Goal: Information Seeking & Learning: Compare options

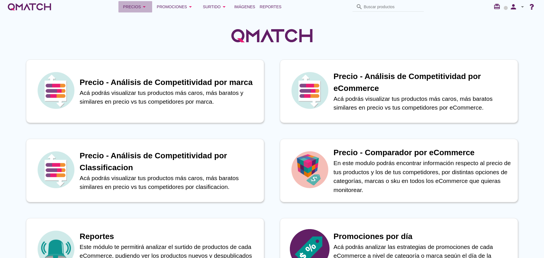
click at [133, 5] on div "Precios arrow_drop_down" at bounding box center [135, 6] width 25 height 7
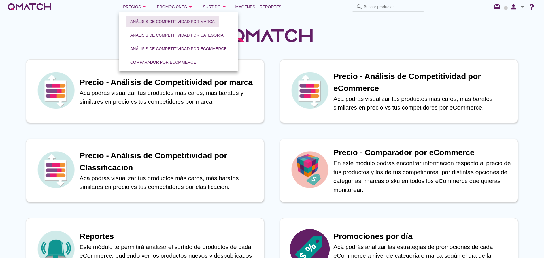
click at [139, 21] on div "Análisis de competitividad por marca" at bounding box center [172, 22] width 84 height 6
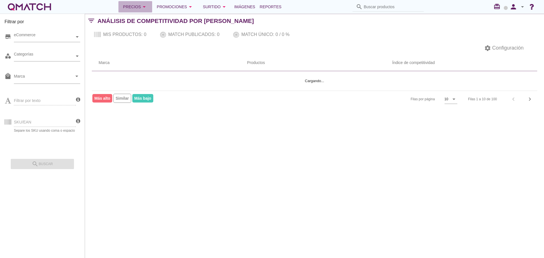
click at [142, 9] on icon "arrow_drop_down" at bounding box center [144, 6] width 7 height 7
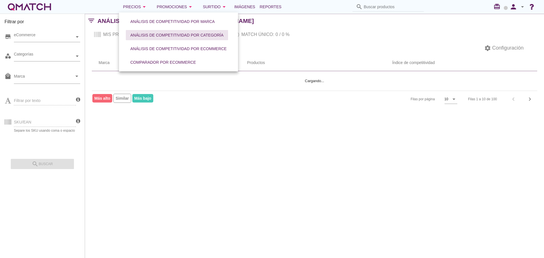
click at [146, 30] on link "Análisis de competitividad por categoría" at bounding box center [176, 35] width 107 height 14
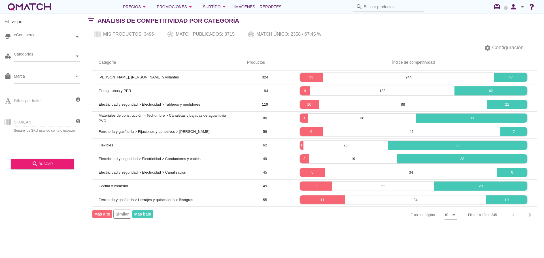
click at [58, 43] on div "store eCommerce" at bounding box center [43, 38] width 76 height 17
click at [63, 38] on div "eCommerce" at bounding box center [44, 37] width 61 height 6
click at [55, 42] on div "eCommerce Chile" at bounding box center [47, 37] width 66 height 10
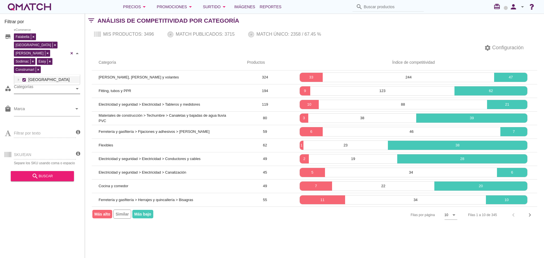
click at [53, 86] on div "Categorías" at bounding box center [44, 89] width 61 height 6
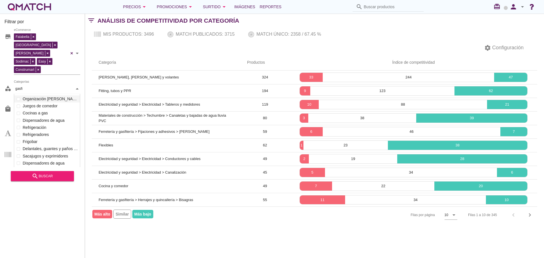
scroll to position [25, 67]
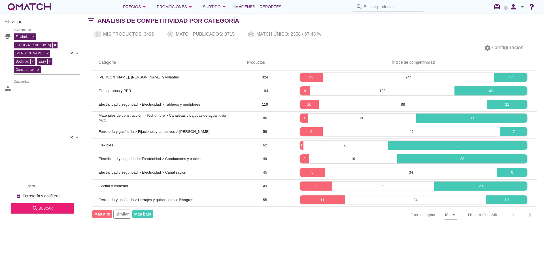
click at [55, 88] on div "Fitting, tubos y PPR Sifones y desagües Bombas y motobombas Flexibles Repuestos…" at bounding box center [47, 137] width 66 height 107
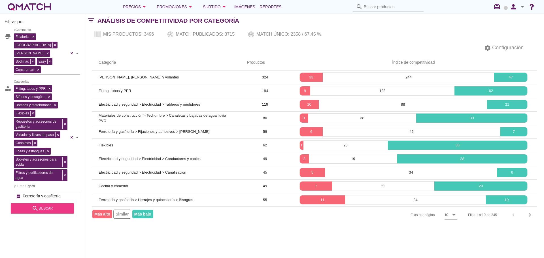
type input "gasfi"
click at [53, 210] on div "search buscar" at bounding box center [42, 208] width 54 height 7
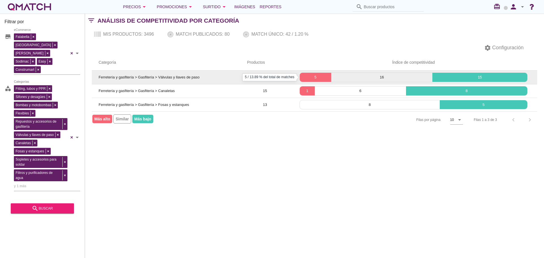
click at [321, 75] on p "5" at bounding box center [316, 77] width 32 height 6
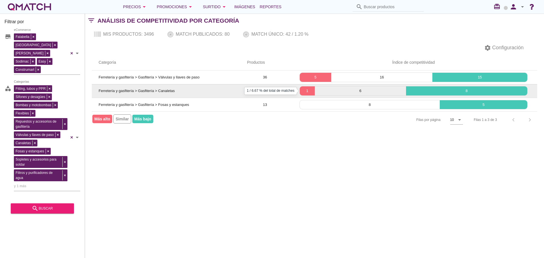
click at [307, 90] on p "1" at bounding box center [307, 91] width 15 height 6
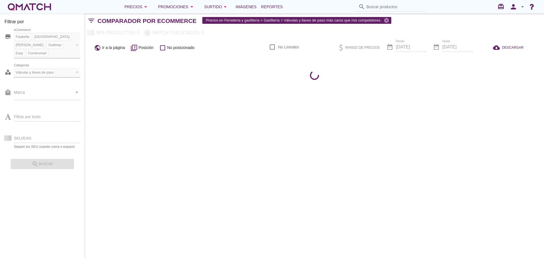
checkbox input "false"
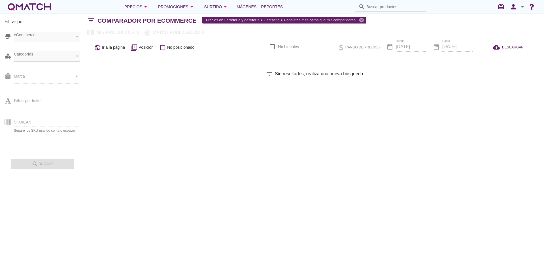
checkbox input "false"
